Goal: Check status

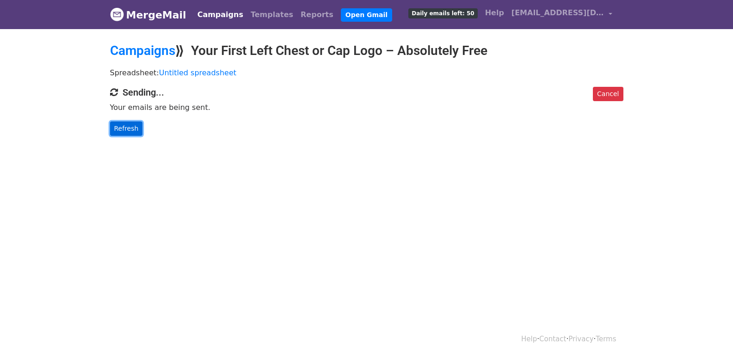
click at [115, 129] on link "Refresh" at bounding box center [126, 129] width 33 height 14
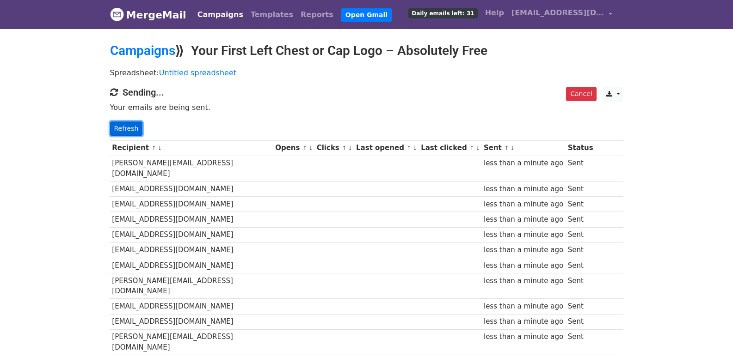
click at [119, 123] on link "Refresh" at bounding box center [126, 129] width 33 height 14
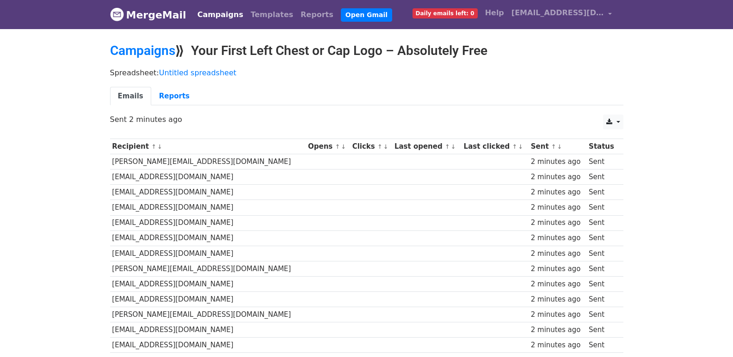
scroll to position [644, 0]
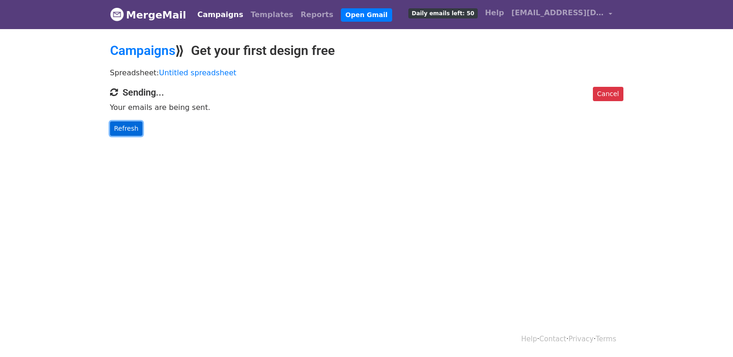
click at [129, 135] on link "Refresh" at bounding box center [126, 129] width 33 height 14
click at [124, 128] on link "Refresh" at bounding box center [126, 129] width 33 height 14
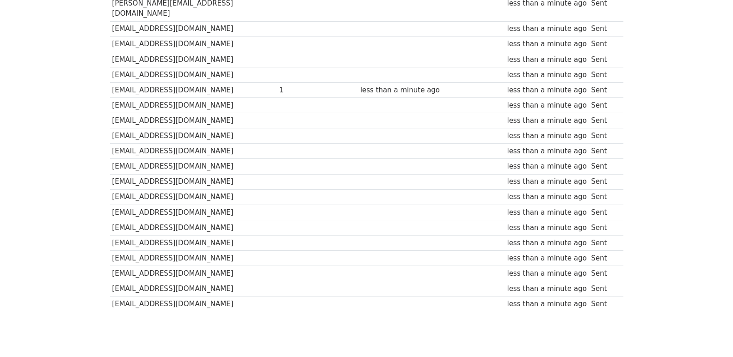
scroll to position [644, 0]
